Goal: Transaction & Acquisition: Download file/media

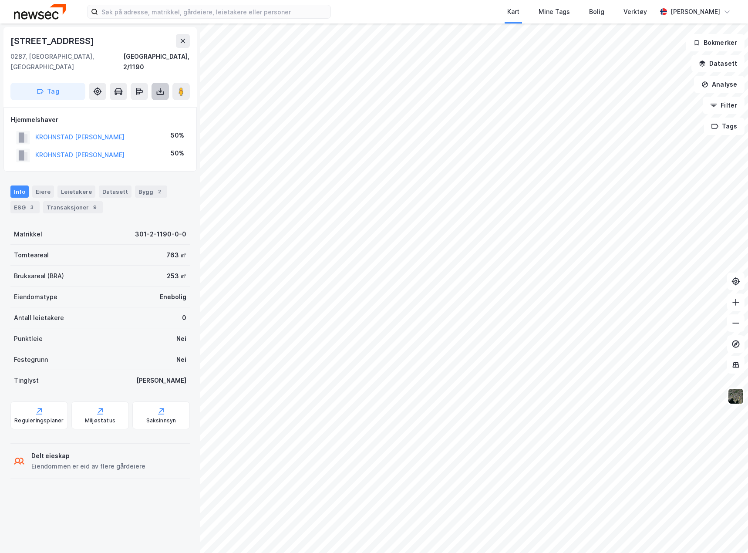
click at [158, 87] on icon at bounding box center [160, 91] width 9 height 9
click at [127, 105] on div "Last ned grunnbok" at bounding box center [117, 108] width 51 height 7
